Goal: Find specific page/section: Find specific page/section

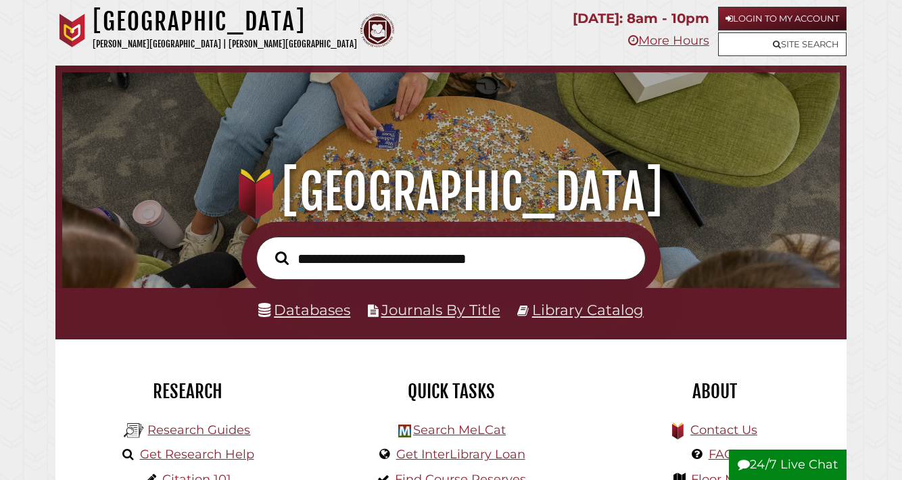
scroll to position [257, 771]
click at [452, 241] on input "text" at bounding box center [451, 258] width 390 height 43
click at [186, 83] on div ".heklogo-cls-1 { fill: url(#linear-gradient); } .heklogo-cls-1, .heklogo-cls-2,…" at bounding box center [450, 144] width 791 height 156
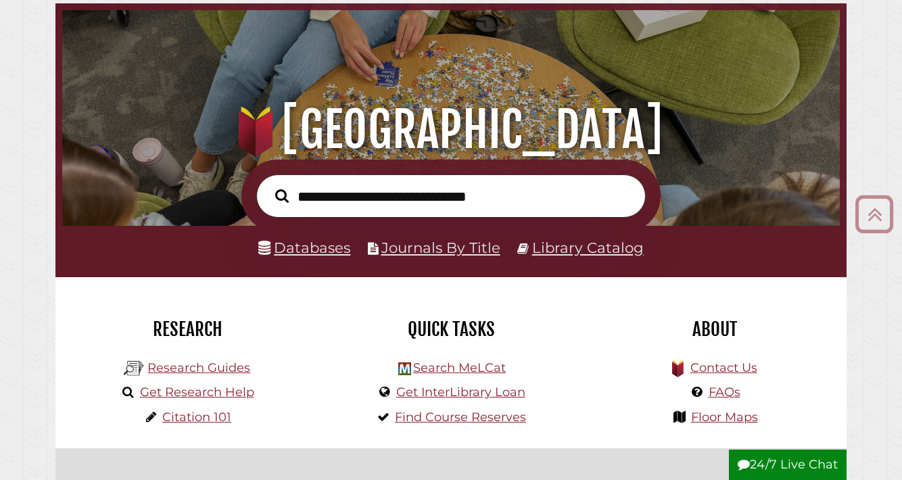
scroll to position [0, 0]
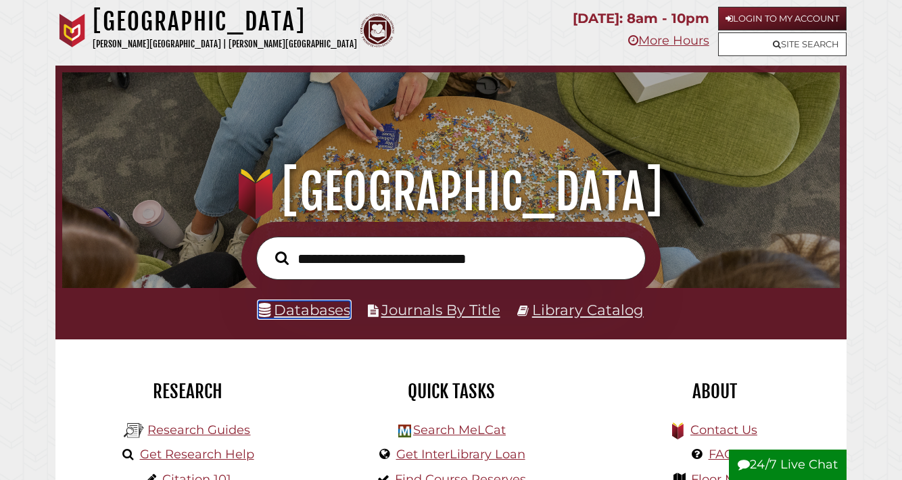
click at [337, 312] on link "Databases" at bounding box center [304, 310] width 92 height 18
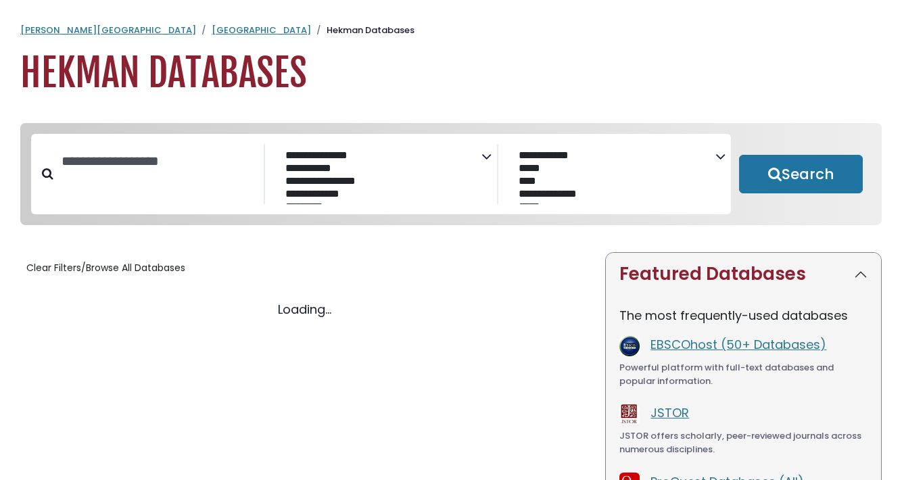
select select "Database Subject Filter"
select select "Database Vendors Filter"
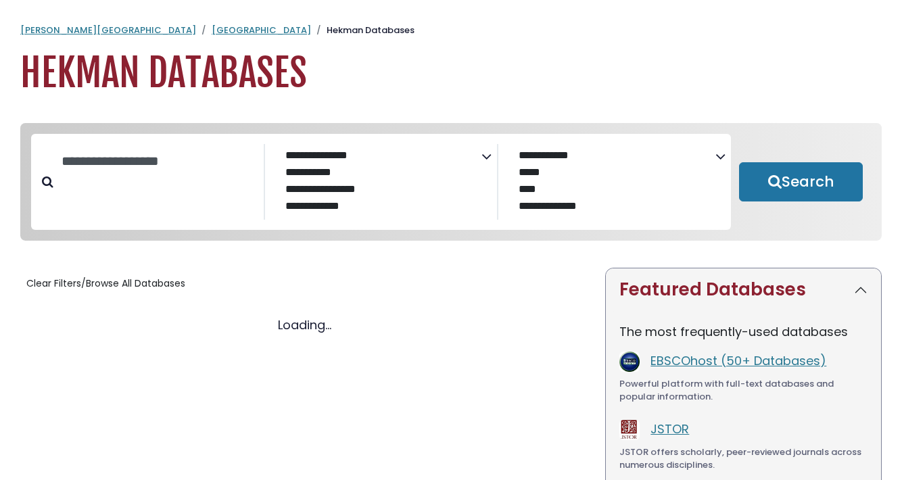
select select "Database Subject Filter"
select select "Database Vendors Filter"
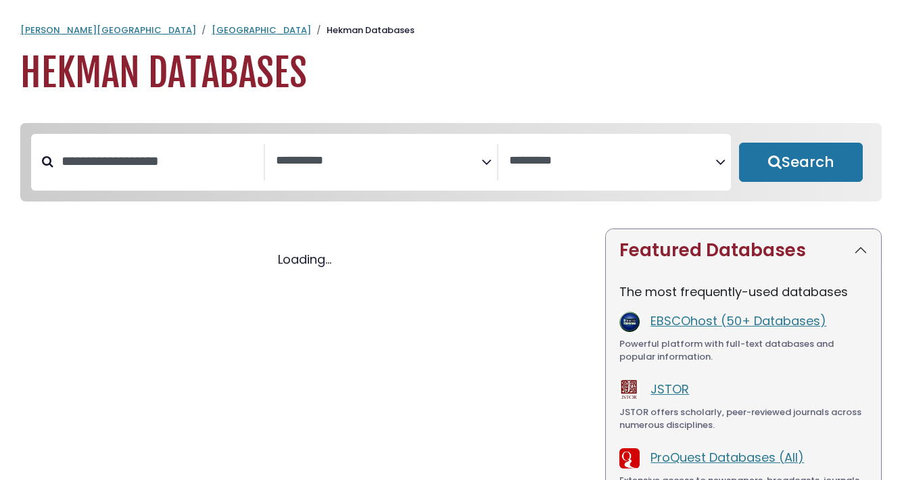
select select "Database Subject Filter"
select select "Database Vendors Filter"
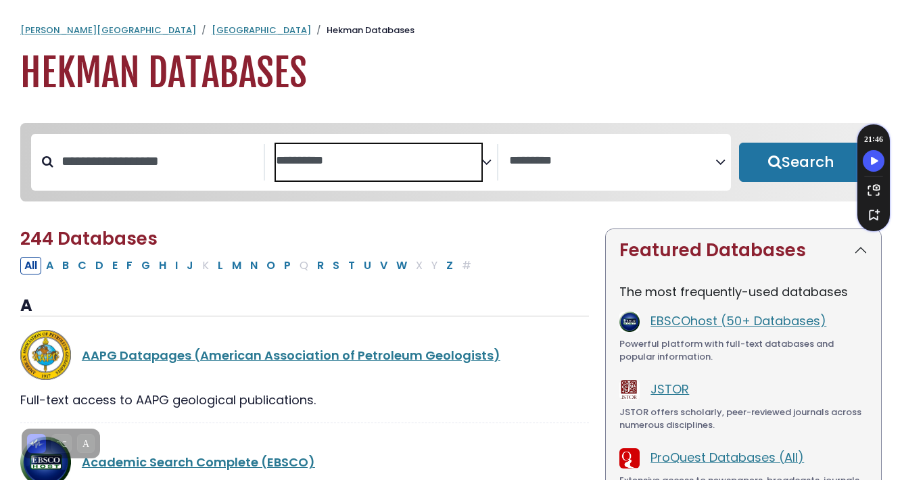
click at [379, 147] on span "Search filters" at bounding box center [379, 162] width 206 height 37
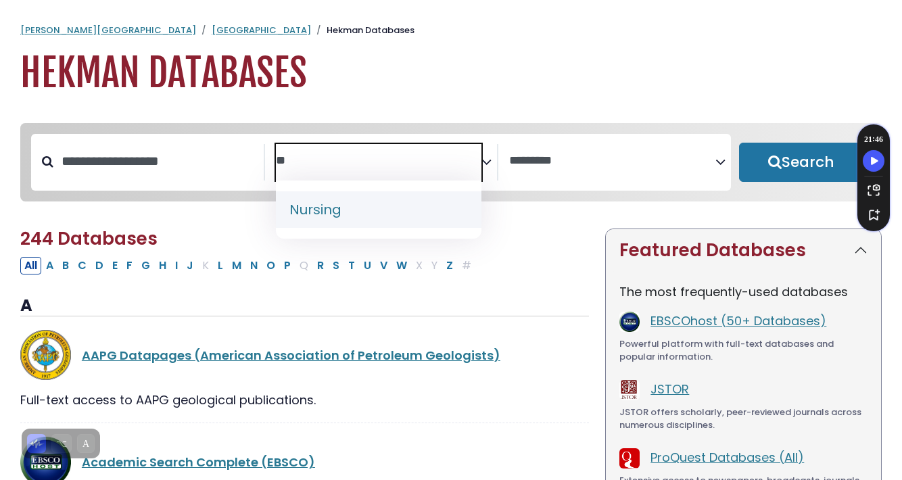
type textarea "**"
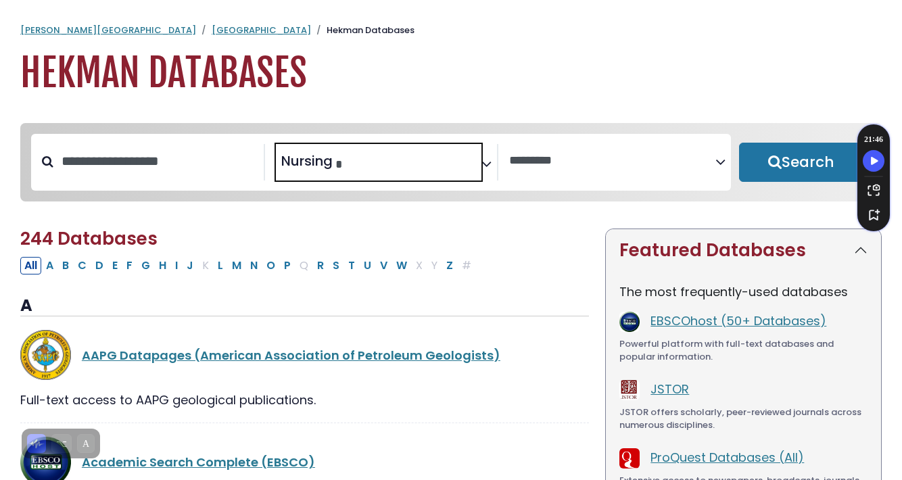
select select "*****"
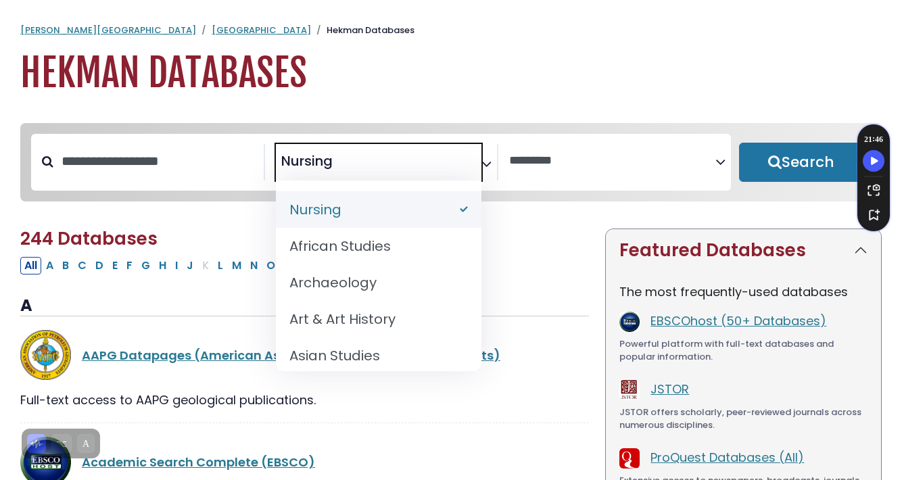
click at [436, 94] on h1 "Hekman Databases" at bounding box center [451, 73] width 862 height 45
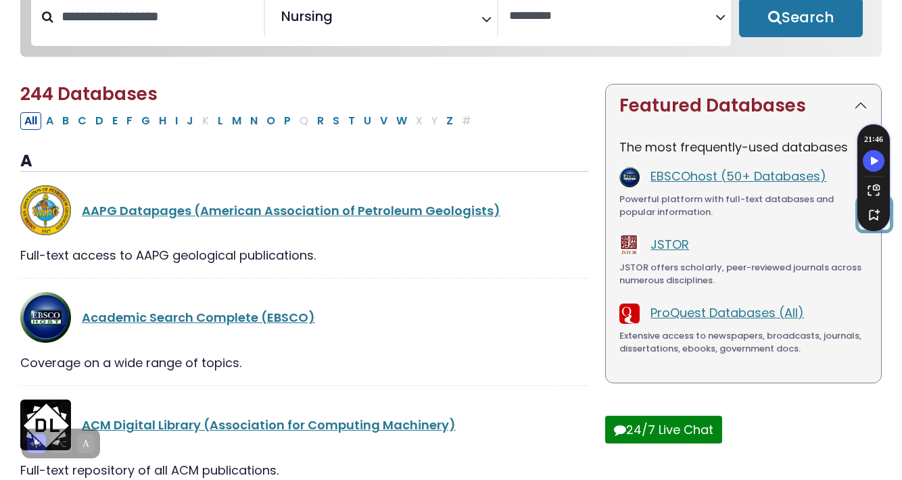
scroll to position [0, 0]
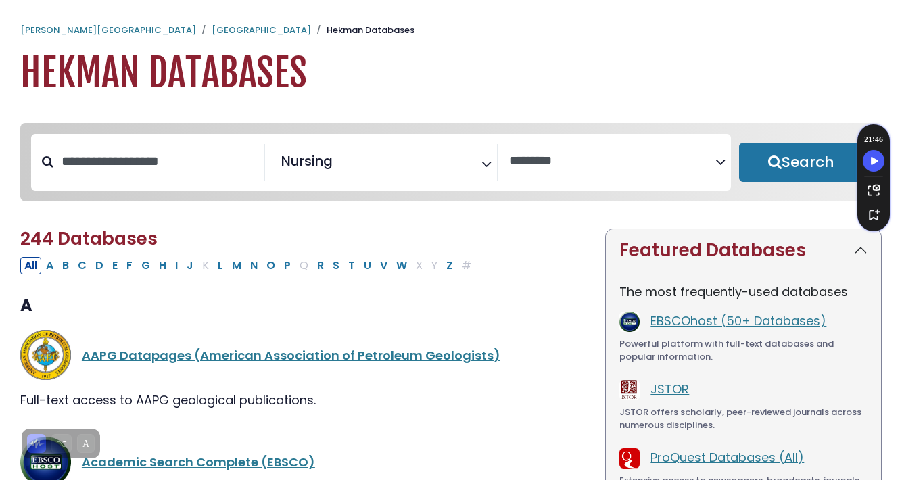
click at [484, 166] on icon "Search filters" at bounding box center [487, 161] width 10 height 20
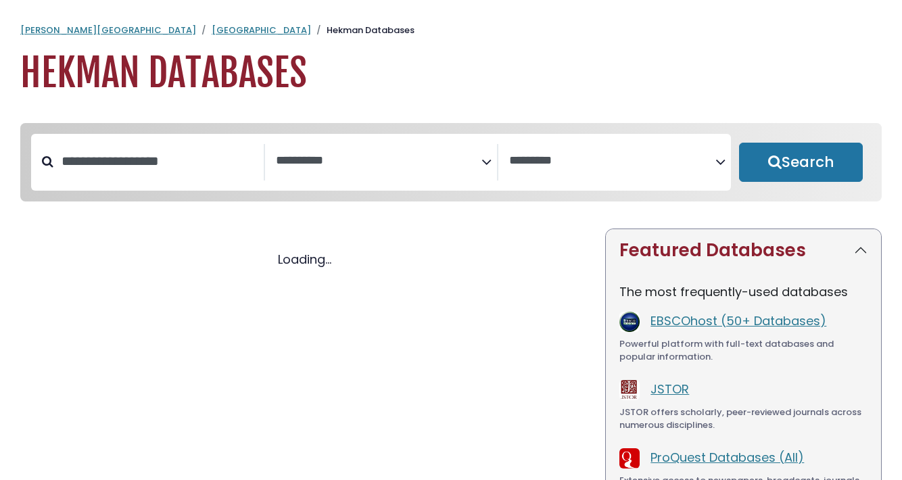
select select "Database Subject Filter"
select select "Database Vendors Filter"
select select "Database Subject Filter"
select select "Database Vendors Filter"
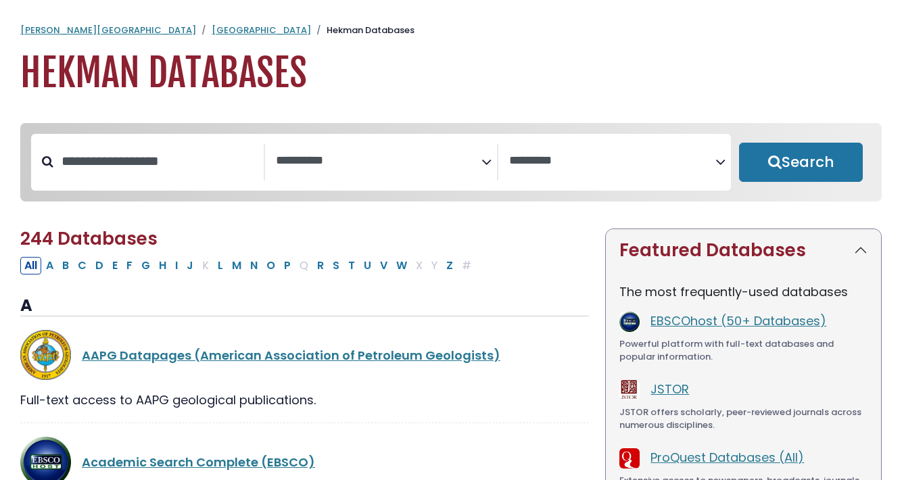
click at [392, 177] on span "Search filters" at bounding box center [379, 162] width 206 height 37
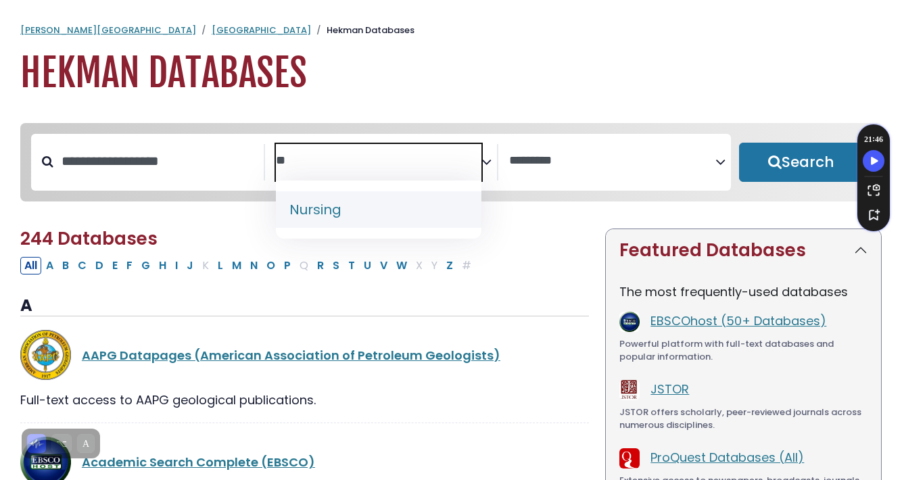
type textarea "**"
select select "*****"
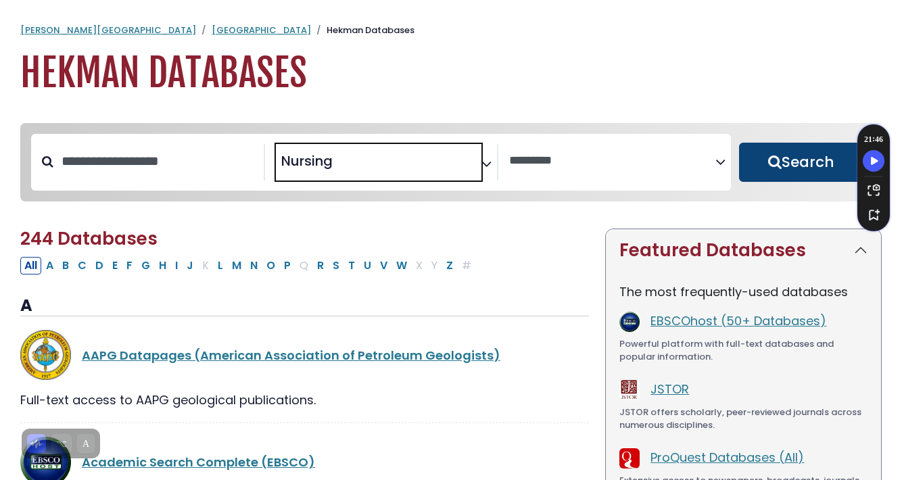
click at [795, 160] on button "Search" at bounding box center [801, 162] width 124 height 39
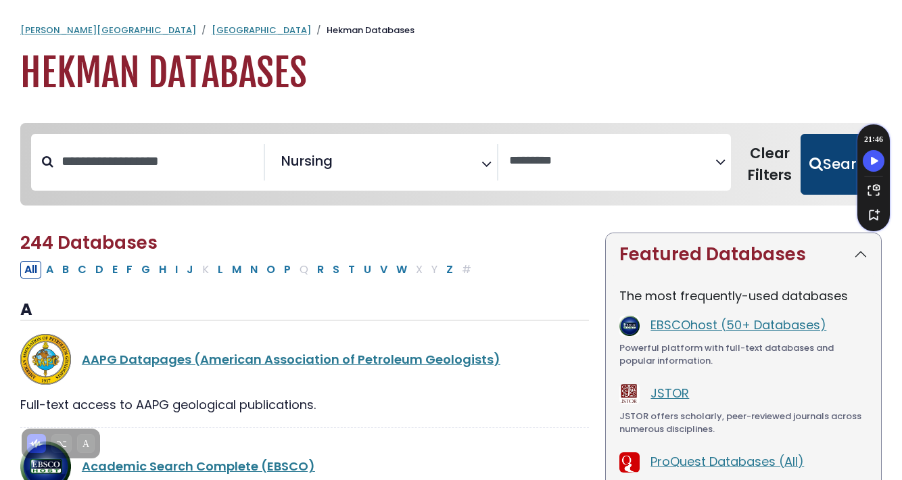
select select "Database Vendors Filter"
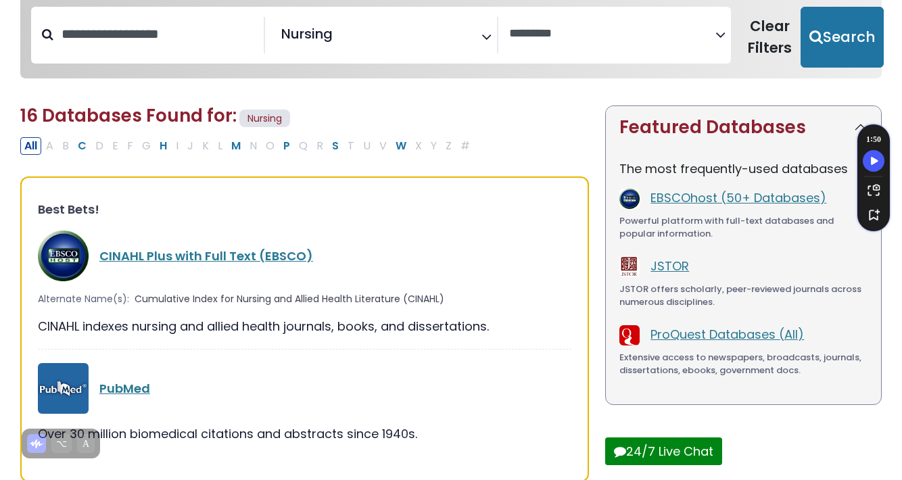
scroll to position [185, 0]
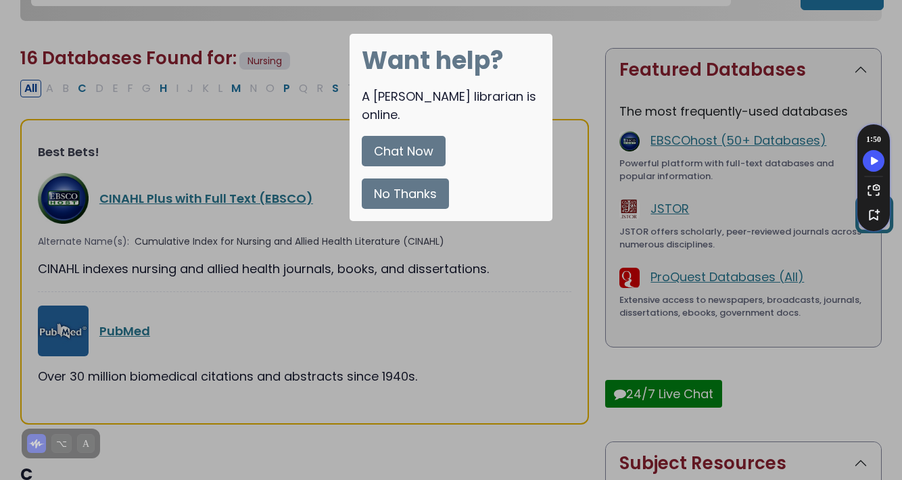
click at [410, 179] on button "No Thanks" at bounding box center [405, 194] width 87 height 30
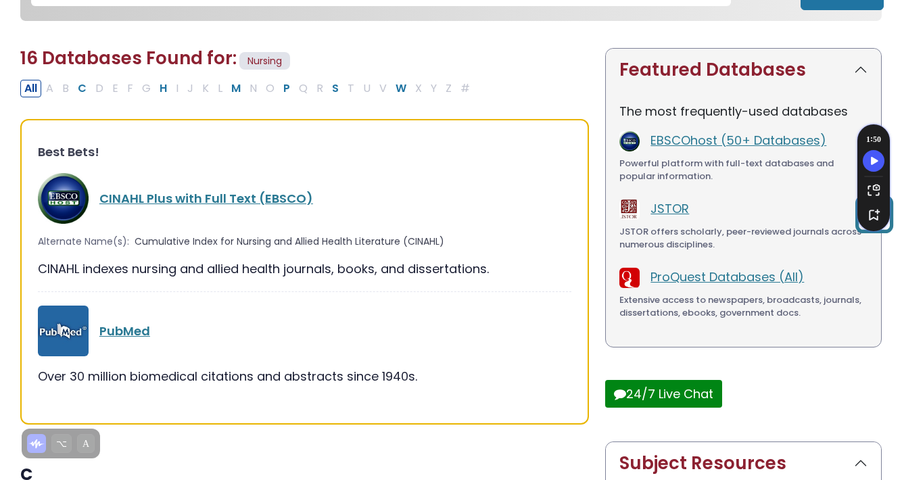
scroll to position [133, 0]
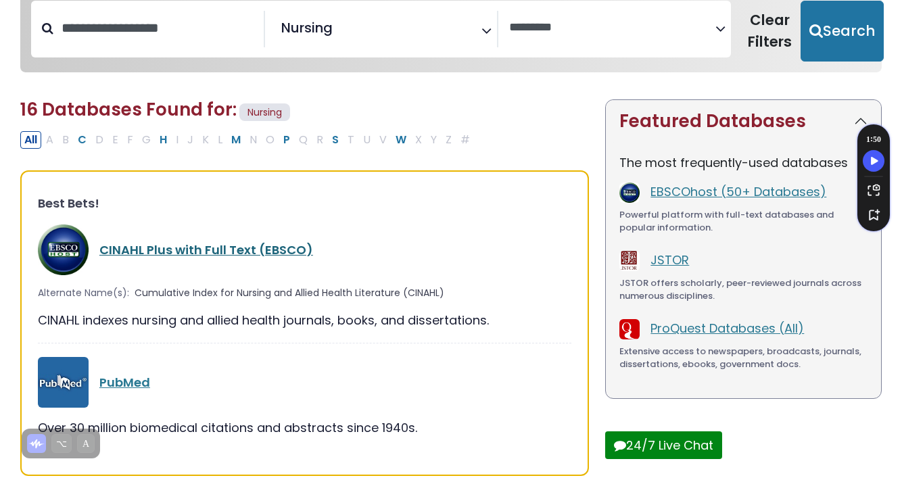
click at [242, 252] on link "CINAHL Plus with Full Text (EBSCO)" at bounding box center [206, 249] width 214 height 17
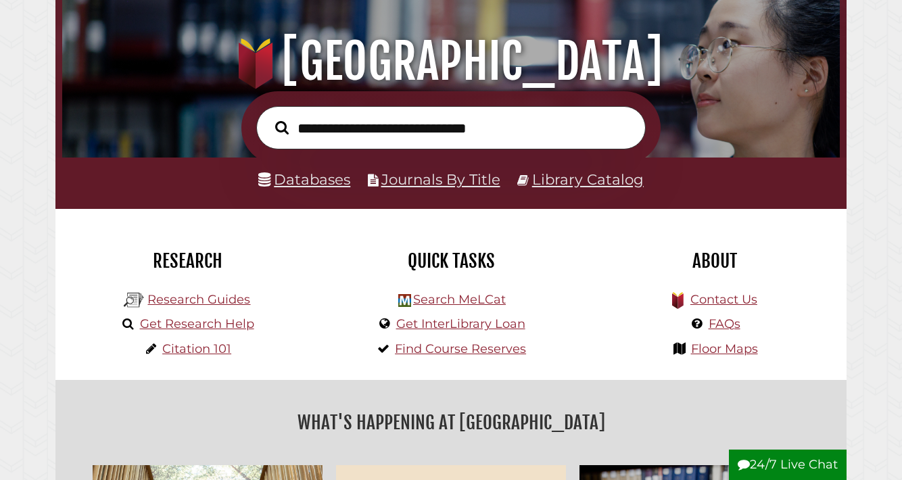
scroll to position [188, 0]
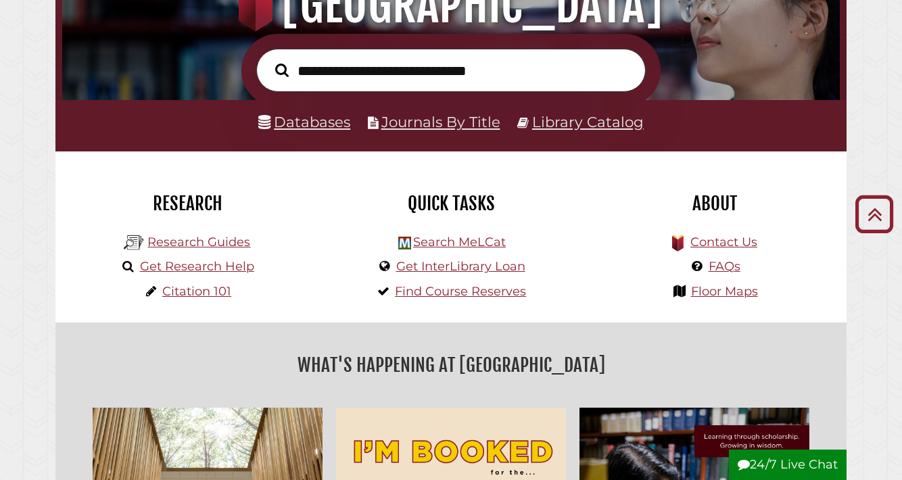
click at [335, 110] on li "Databases" at bounding box center [304, 122] width 92 height 25
click at [331, 122] on link "Databases" at bounding box center [304, 122] width 92 height 18
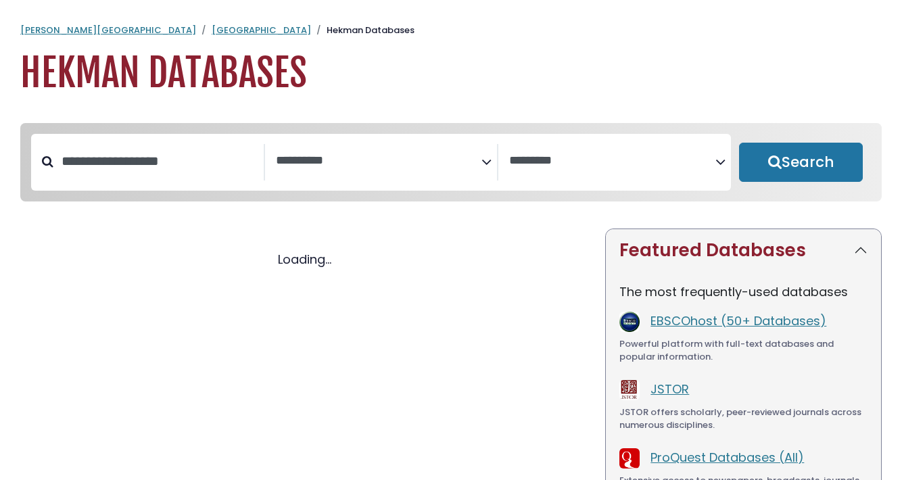
select select "Database Subject Filter"
select select "Database Vendors Filter"
select select "Database Subject Filter"
select select "Database Vendors Filter"
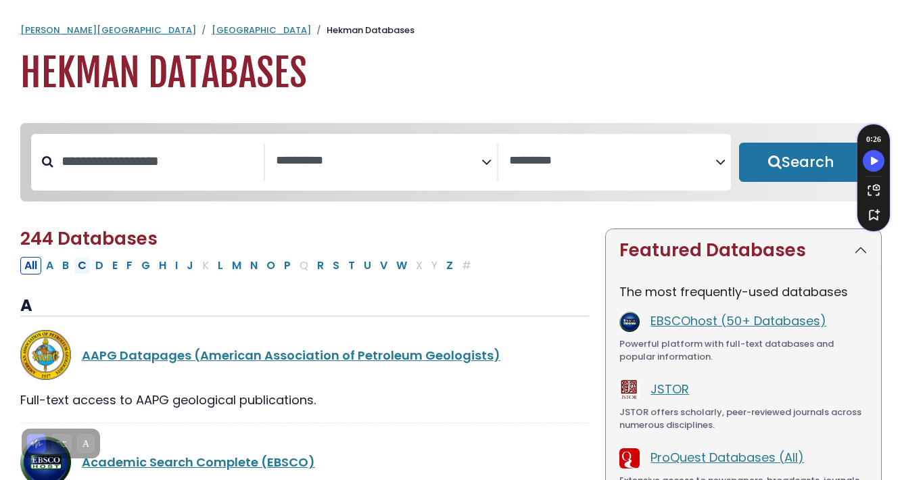
click at [87, 268] on button "C" at bounding box center [82, 266] width 17 height 18
select select "Database Subject Filter"
select select "Database Vendors Filter"
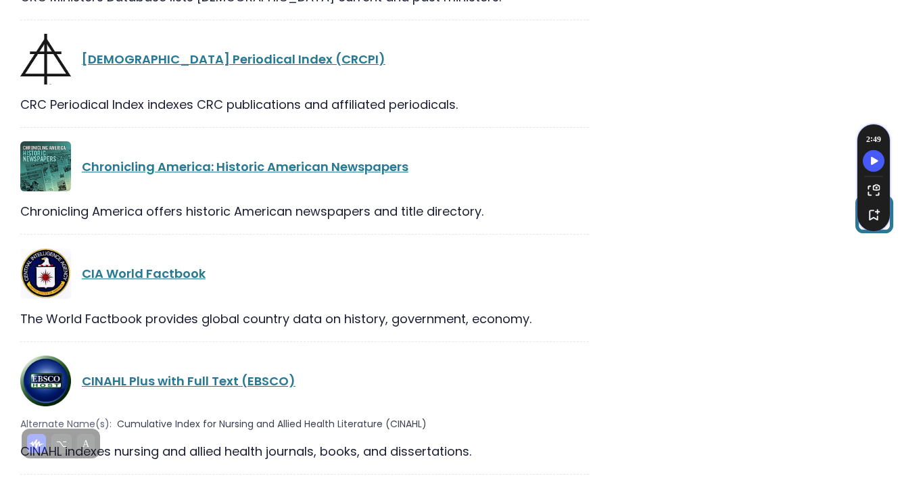
scroll to position [2021, 0]
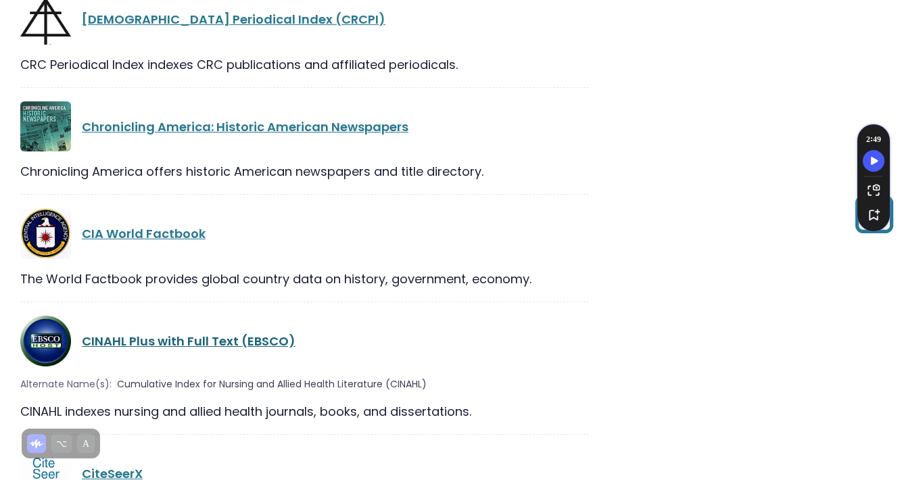
click at [171, 333] on link "CINAHL Plus with Full Text (EBSCO)" at bounding box center [189, 341] width 214 height 17
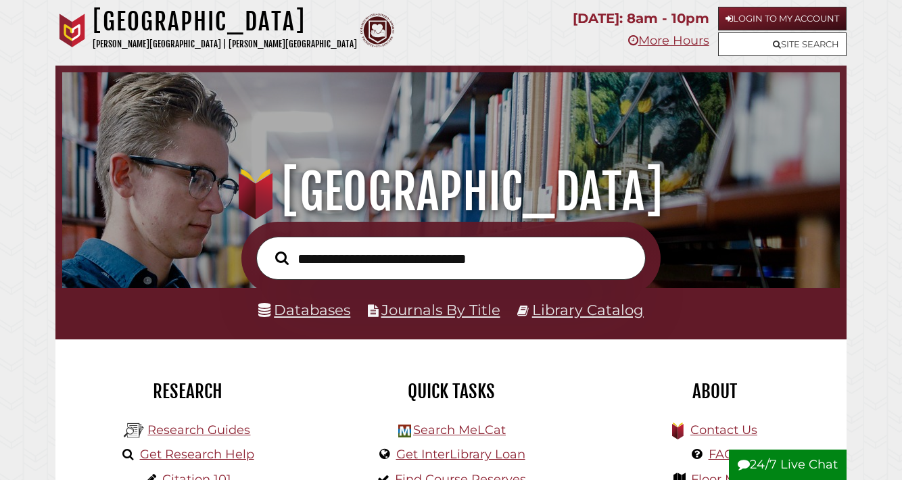
scroll to position [257, 771]
click at [304, 320] on li "Databases" at bounding box center [304, 310] width 92 height 25
click at [309, 309] on link "Databases" at bounding box center [304, 310] width 92 height 18
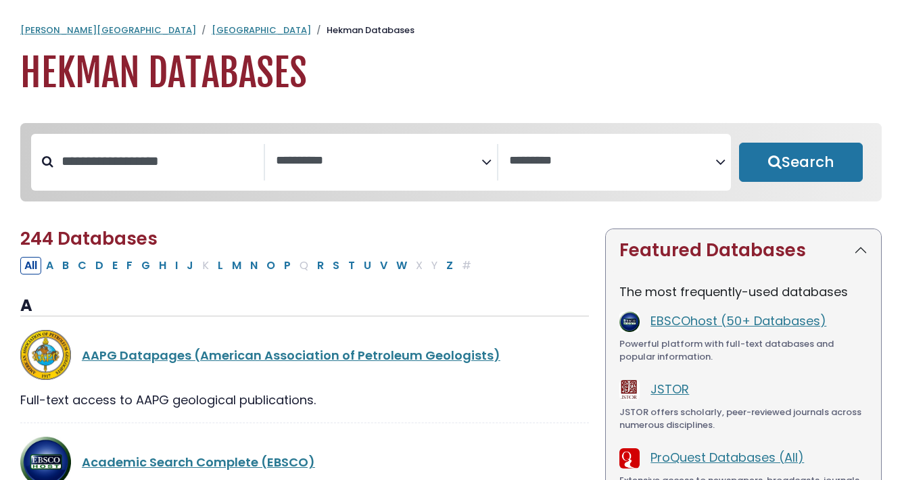
select select "Database Subject Filter"
select select "Database Vendors Filter"
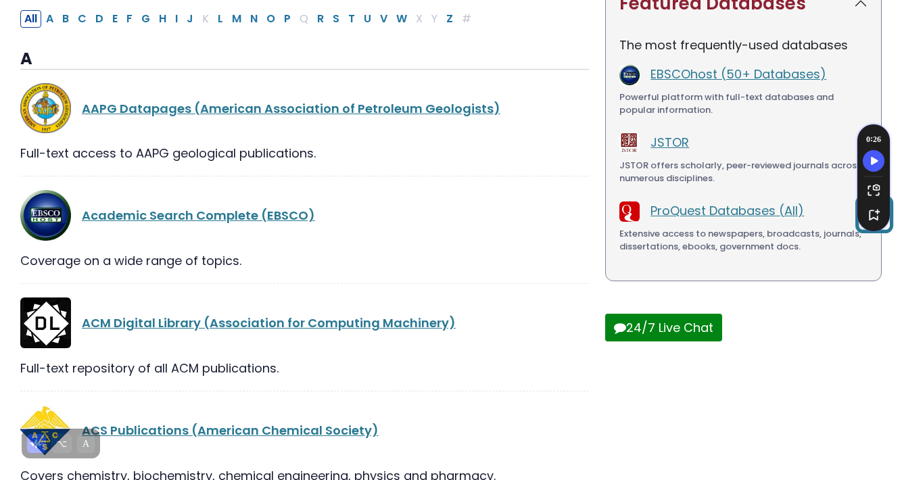
scroll to position [186, 0]
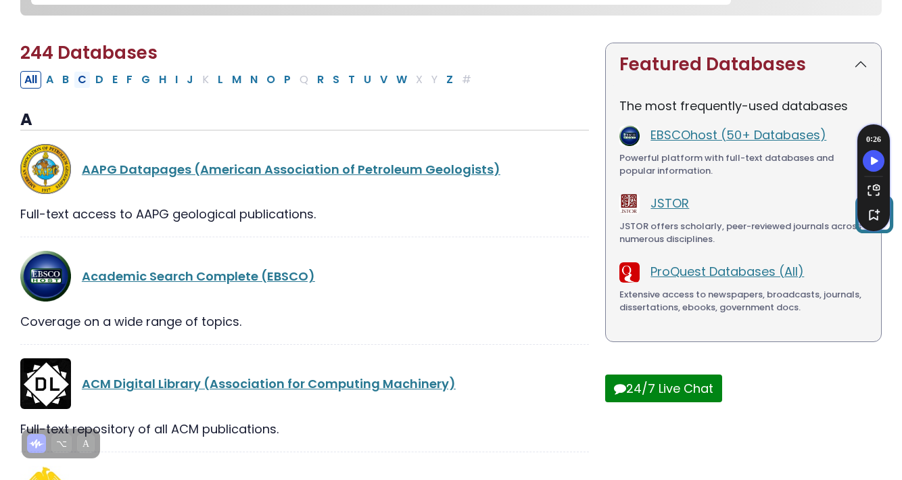
click at [80, 83] on button "C" at bounding box center [82, 80] width 17 height 18
select select "Database Subject Filter"
select select "Database Vendors Filter"
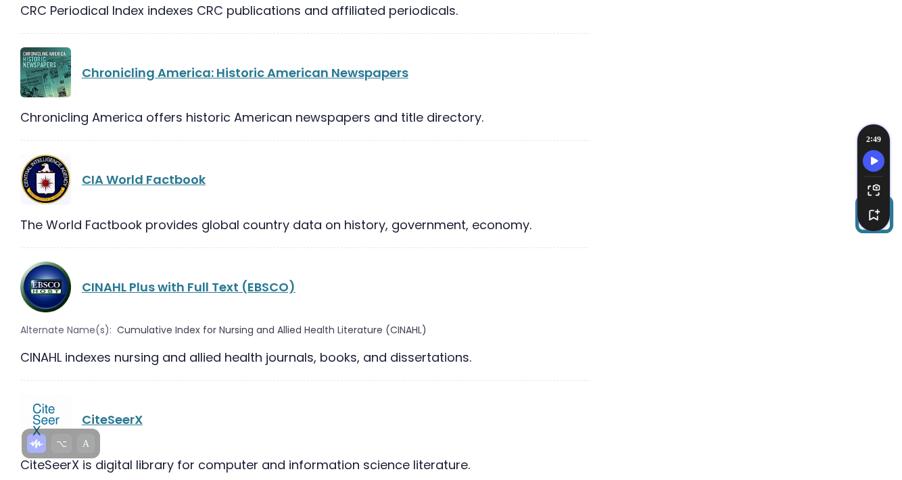
scroll to position [2074, 0]
click at [143, 279] on link "CINAHL Plus with Full Text (EBSCO)" at bounding box center [189, 287] width 214 height 17
